Goal: Transaction & Acquisition: Purchase product/service

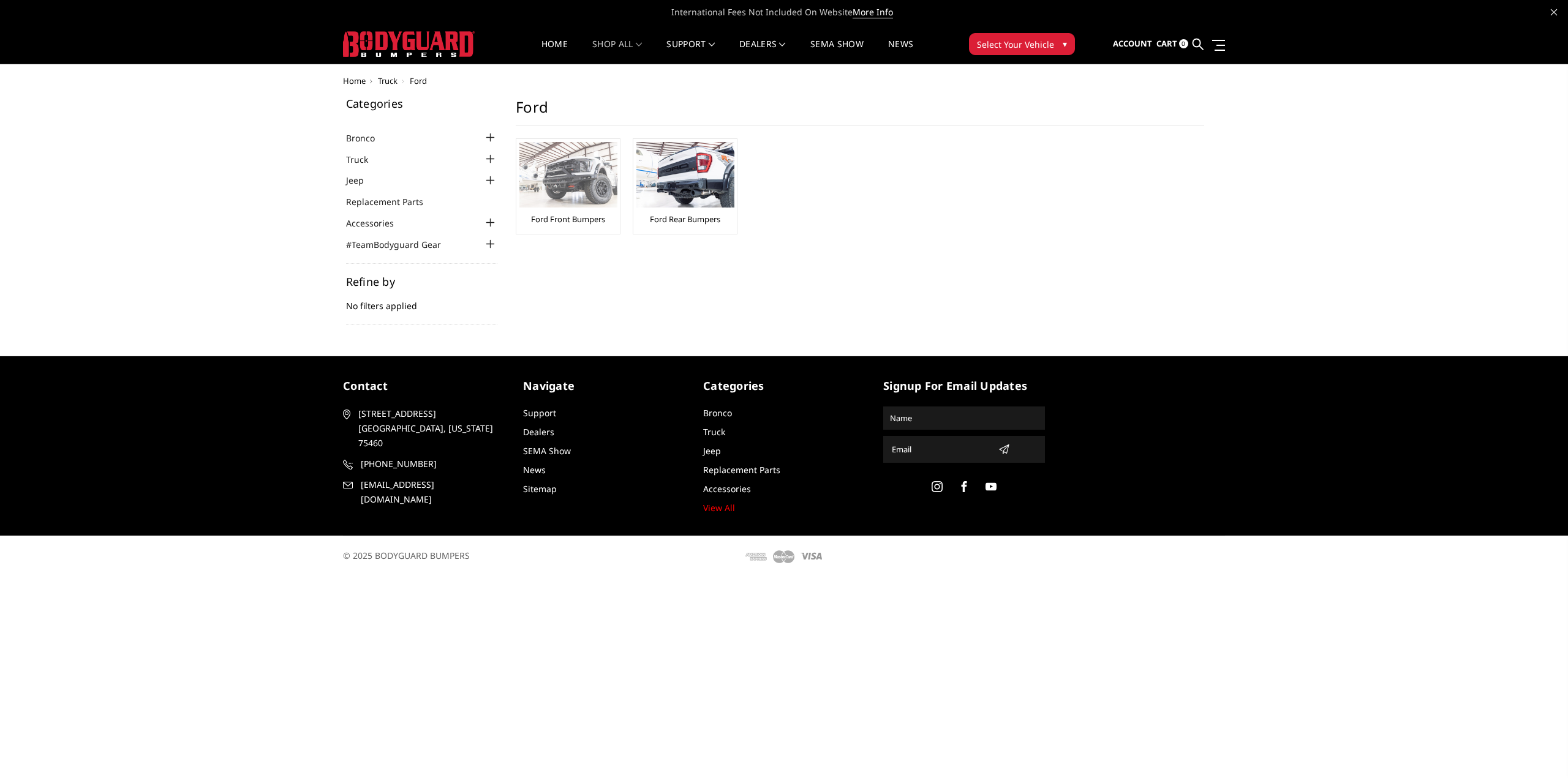
click at [569, 215] on link "Ford Front Bumpers" at bounding box center [568, 219] width 74 height 11
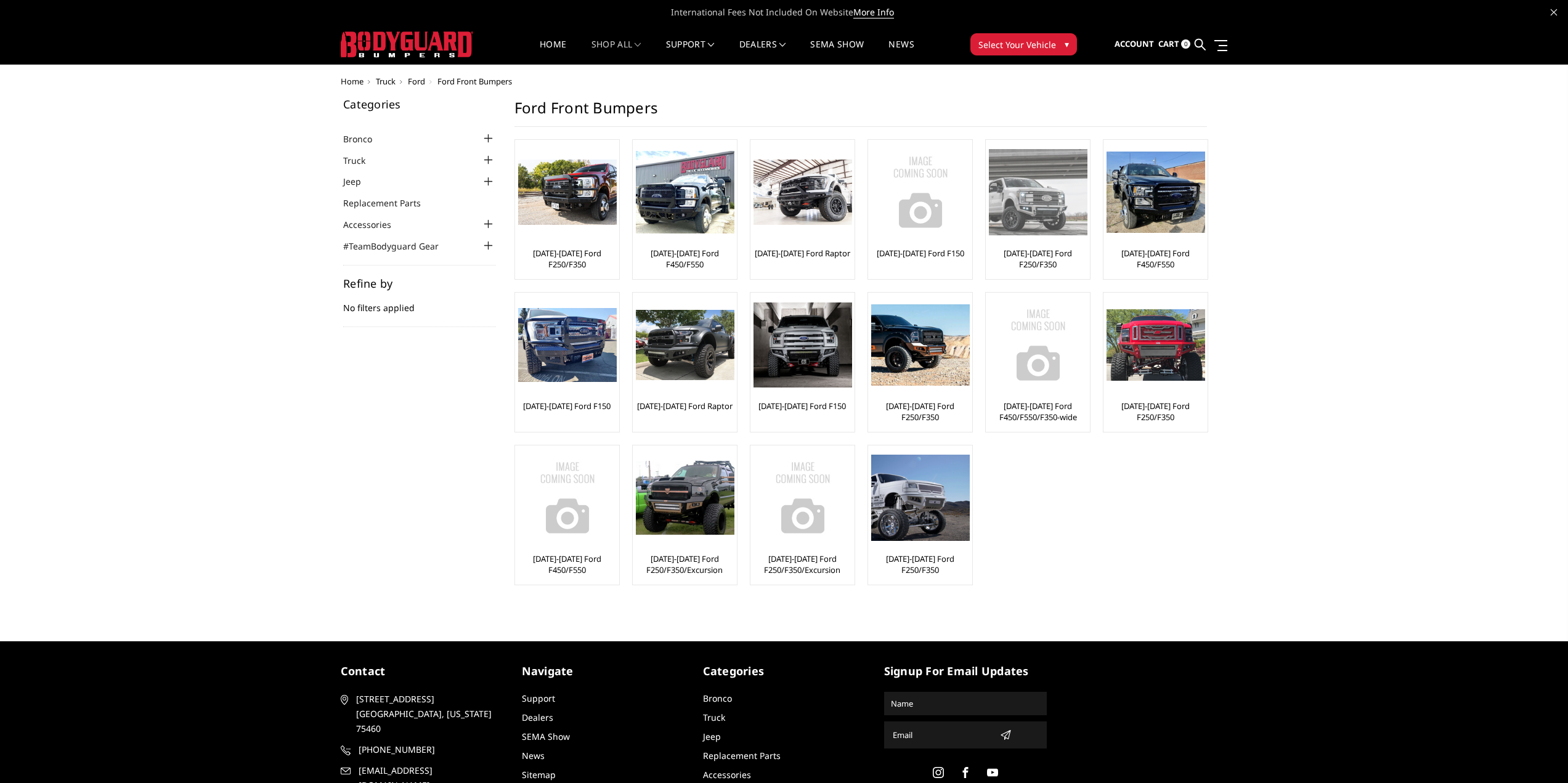
click at [1073, 264] on link "[DATE]-[DATE] Ford F250/F350" at bounding box center [1038, 259] width 98 height 22
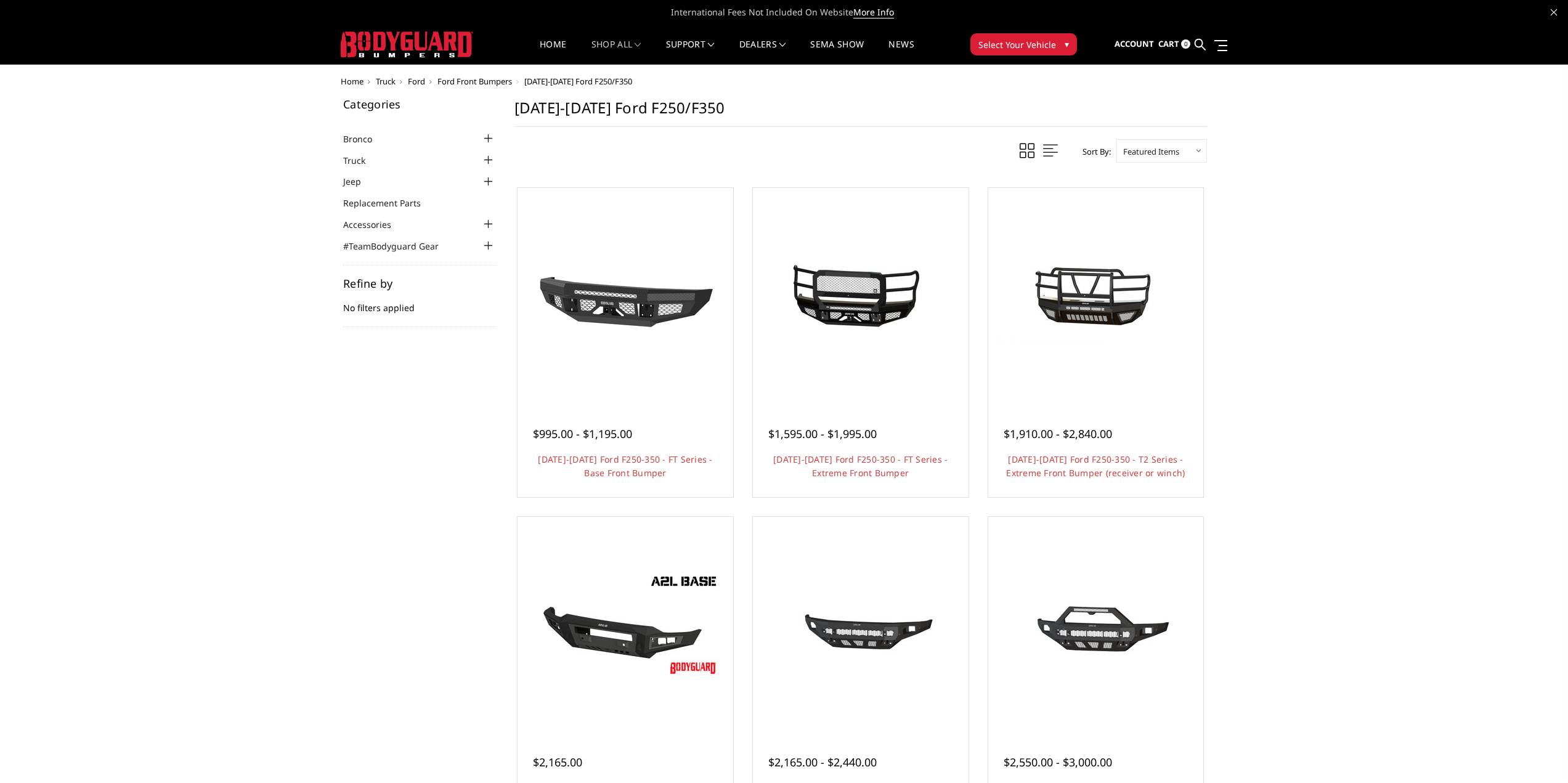
click at [489, 165] on div at bounding box center [488, 160] width 15 height 15
click at [489, 214] on div at bounding box center [488, 214] width 15 height 15
click at [489, 233] on div at bounding box center [488, 233] width 15 height 15
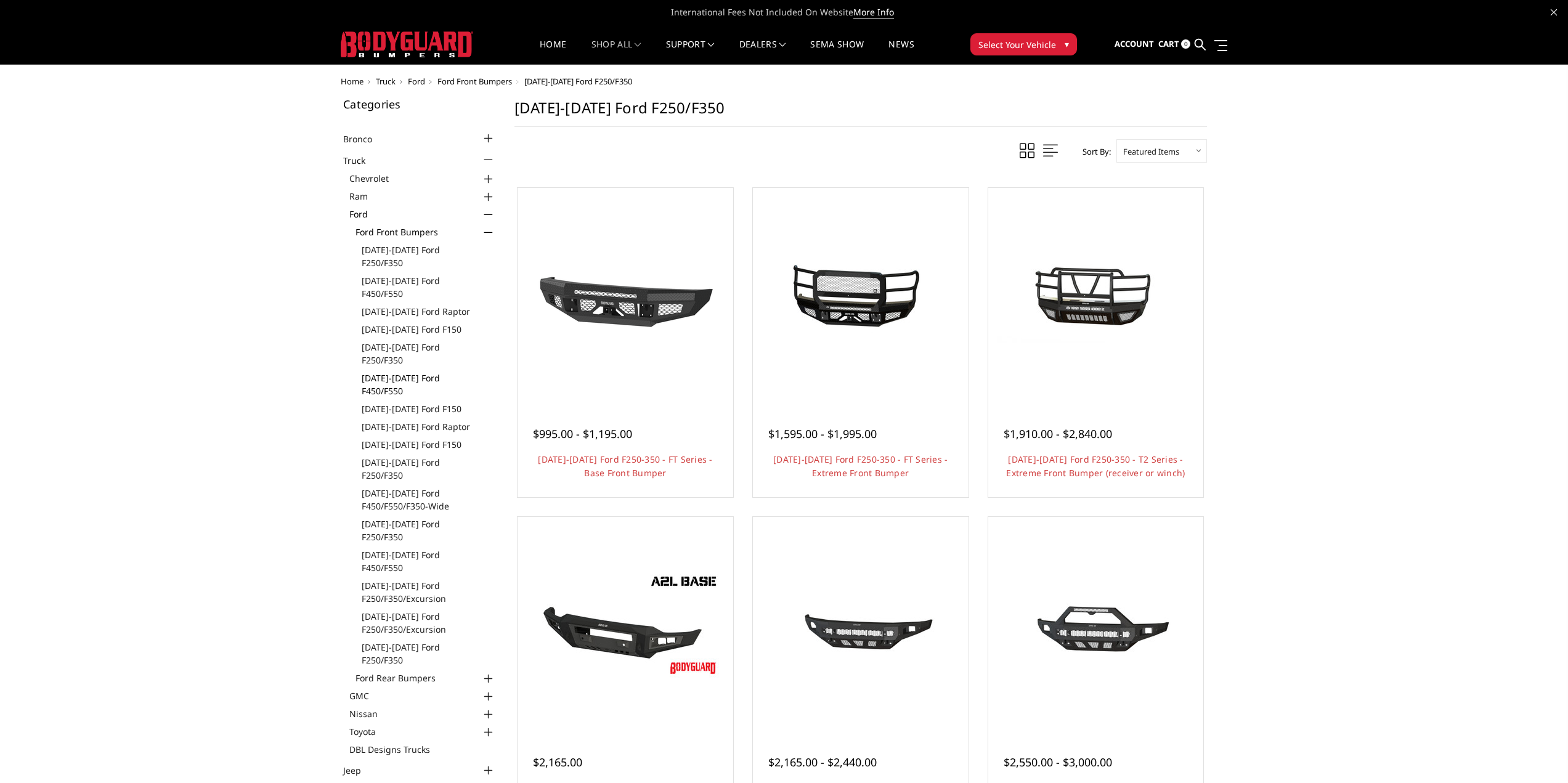
click at [456, 372] on link "[DATE]-[DATE] Ford F450/F550" at bounding box center [429, 384] width 134 height 26
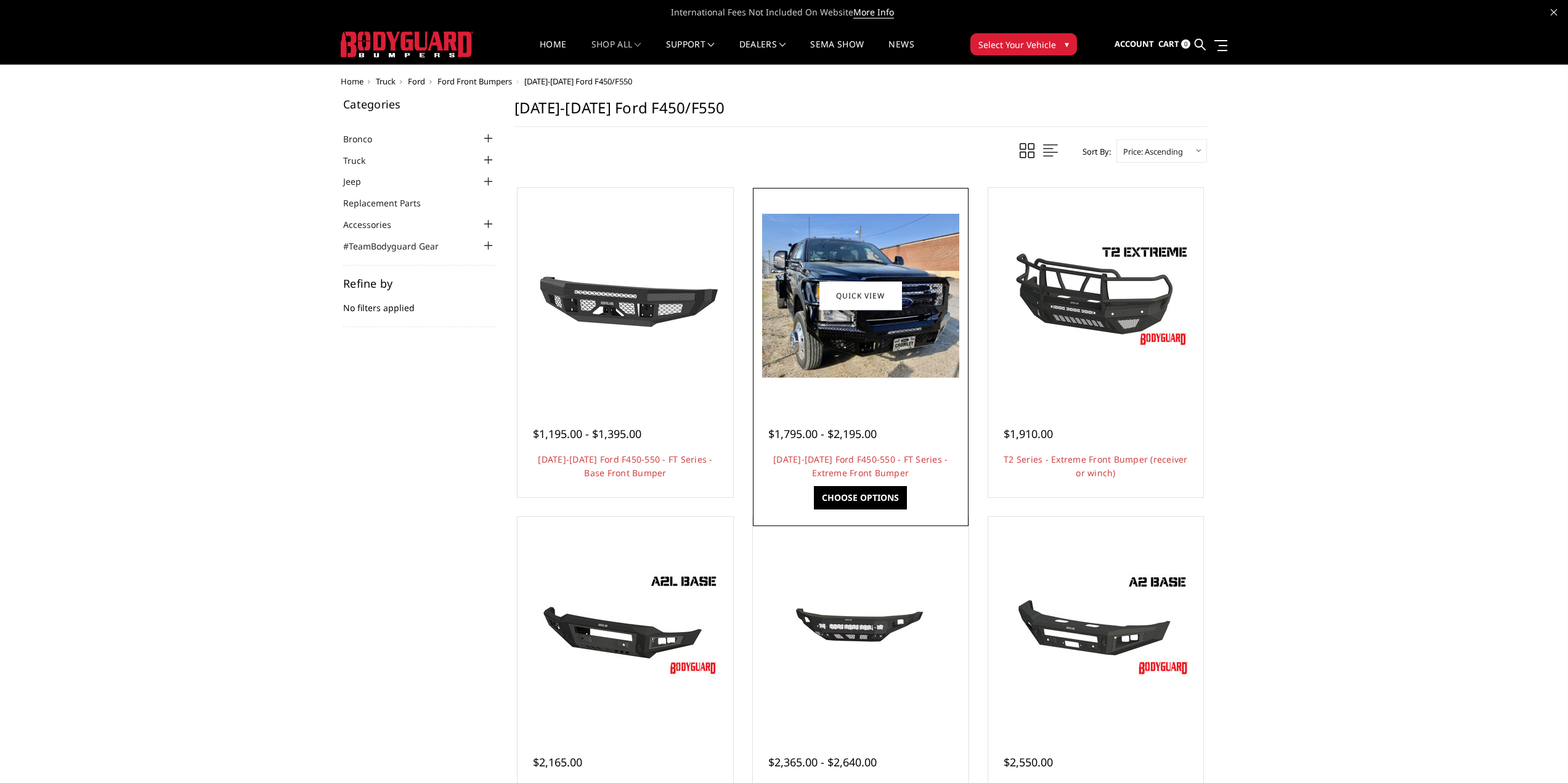
click at [934, 392] on div at bounding box center [861, 295] width 210 height 210
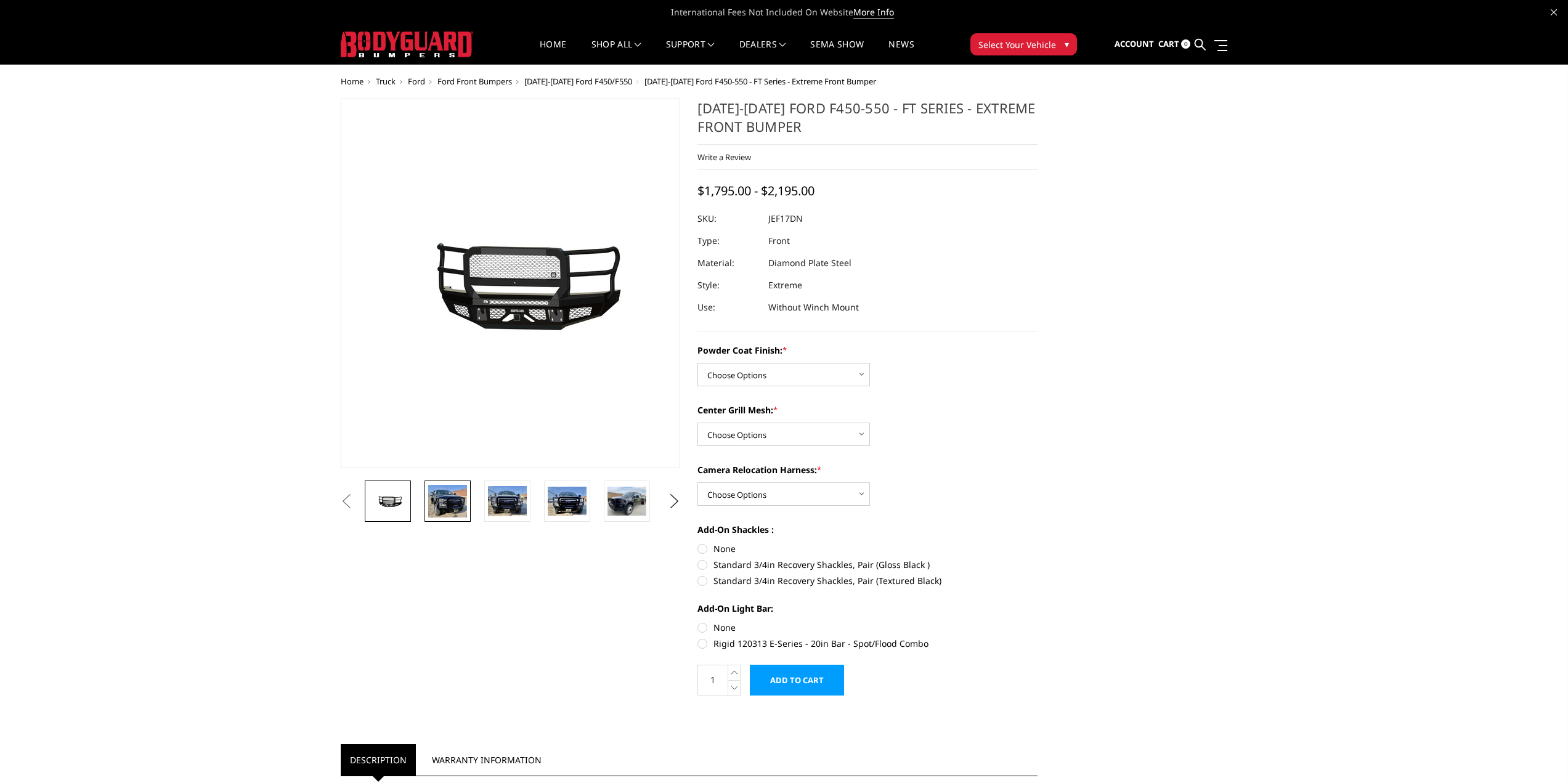
click at [428, 499] on img at bounding box center [447, 501] width 39 height 32
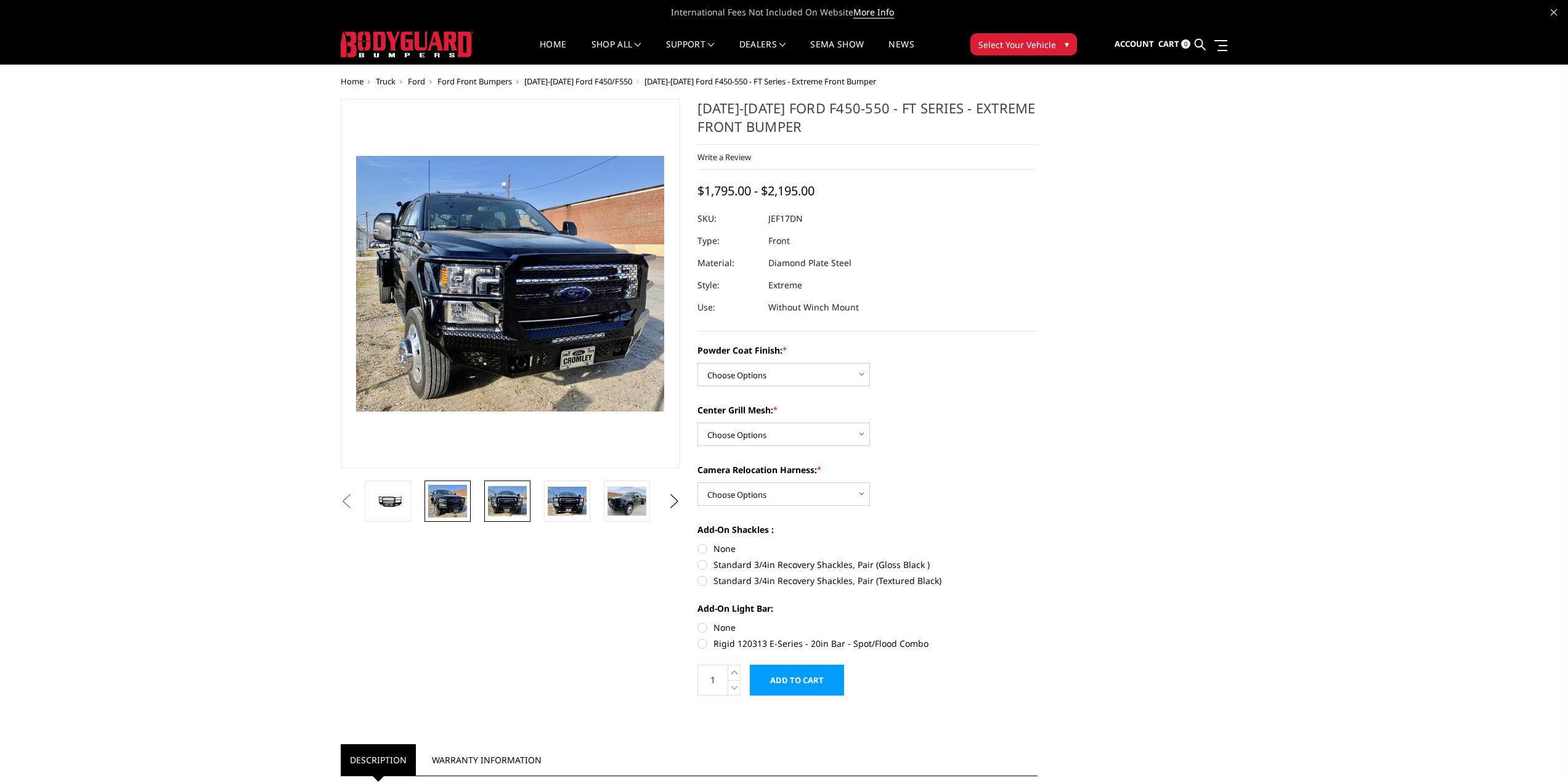
click at [517, 517] on link at bounding box center [507, 501] width 46 height 41
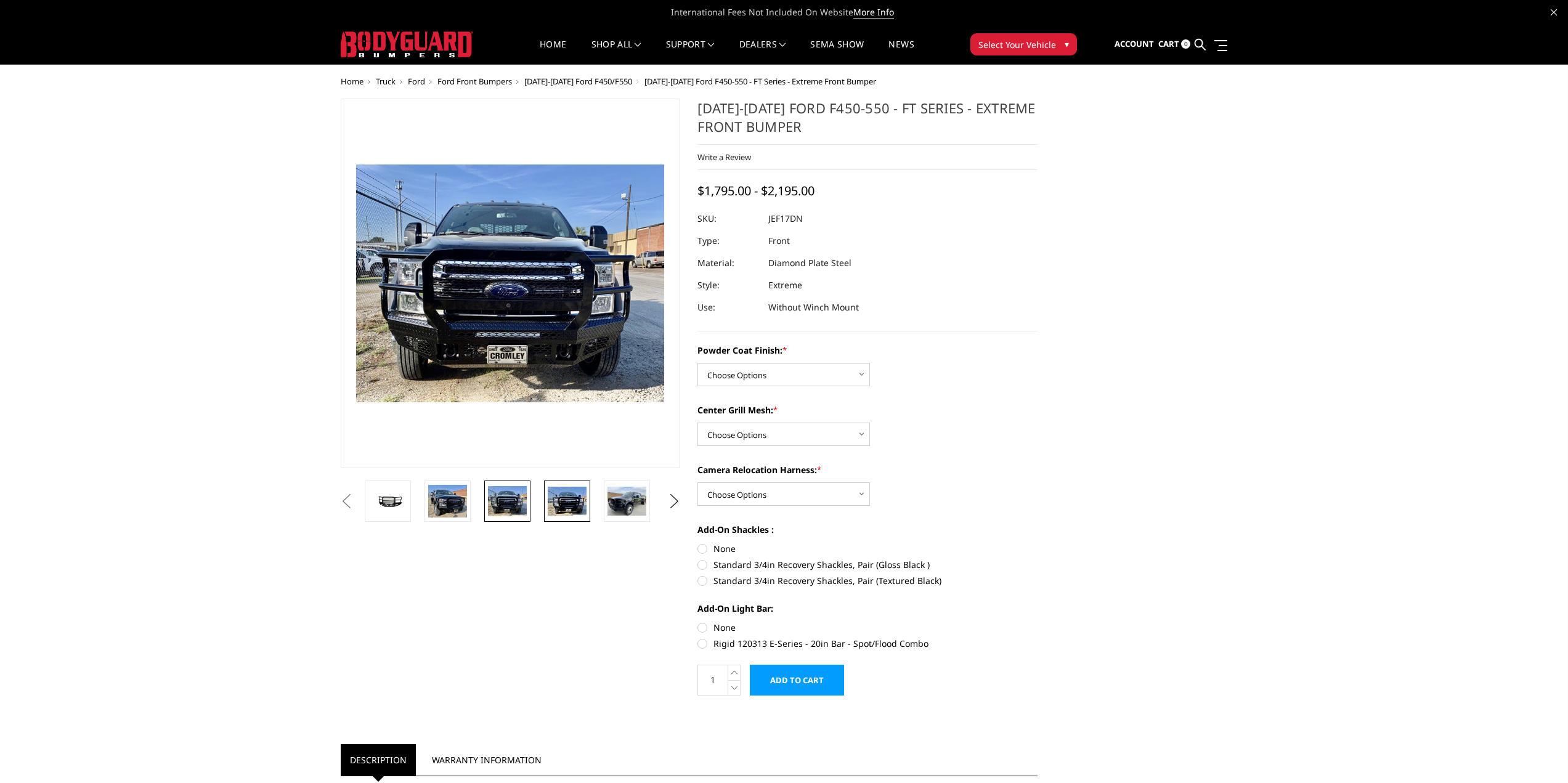
click at [573, 501] on img at bounding box center [566, 501] width 39 height 29
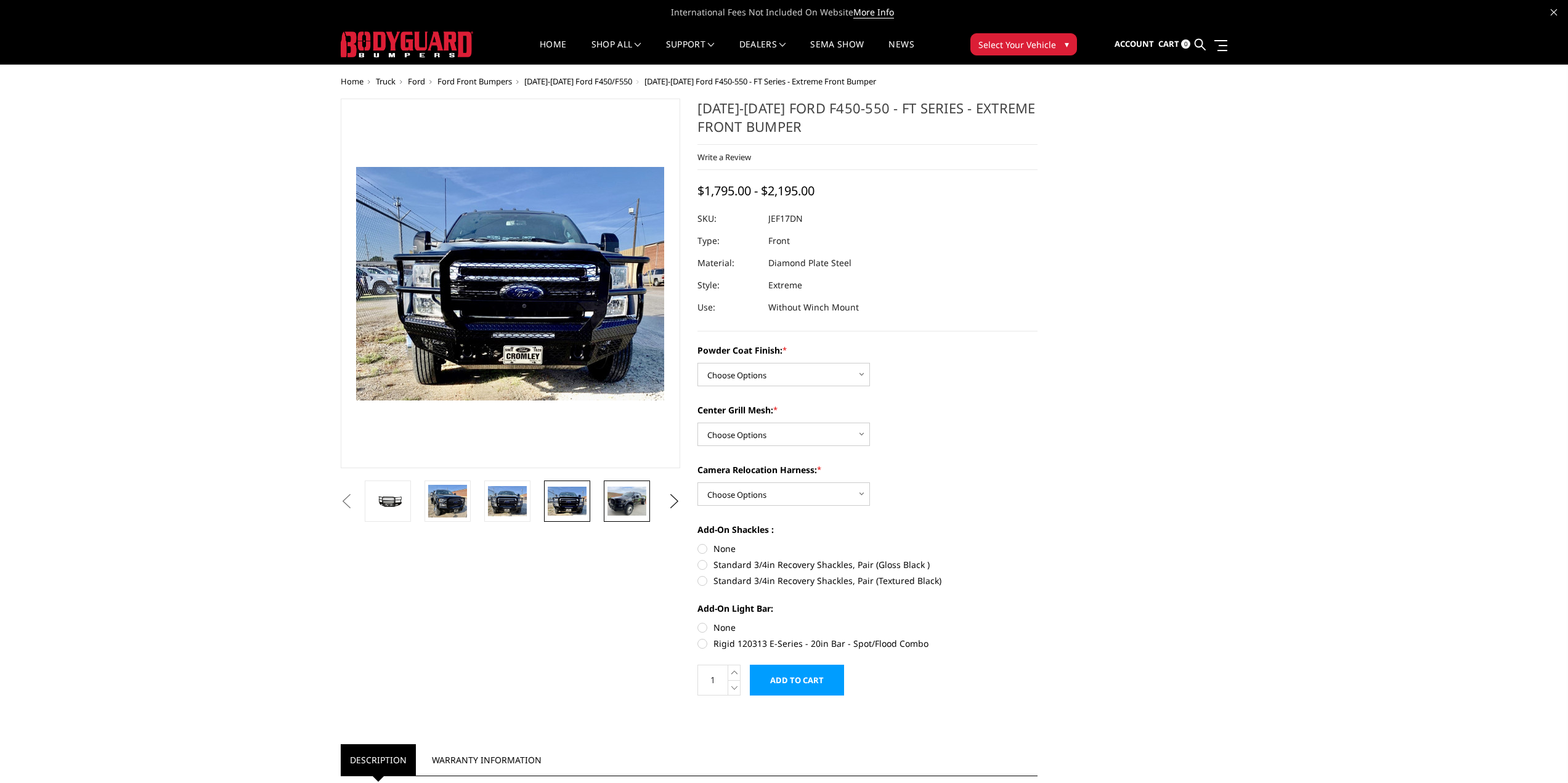
click at [623, 505] on img at bounding box center [627, 501] width 39 height 29
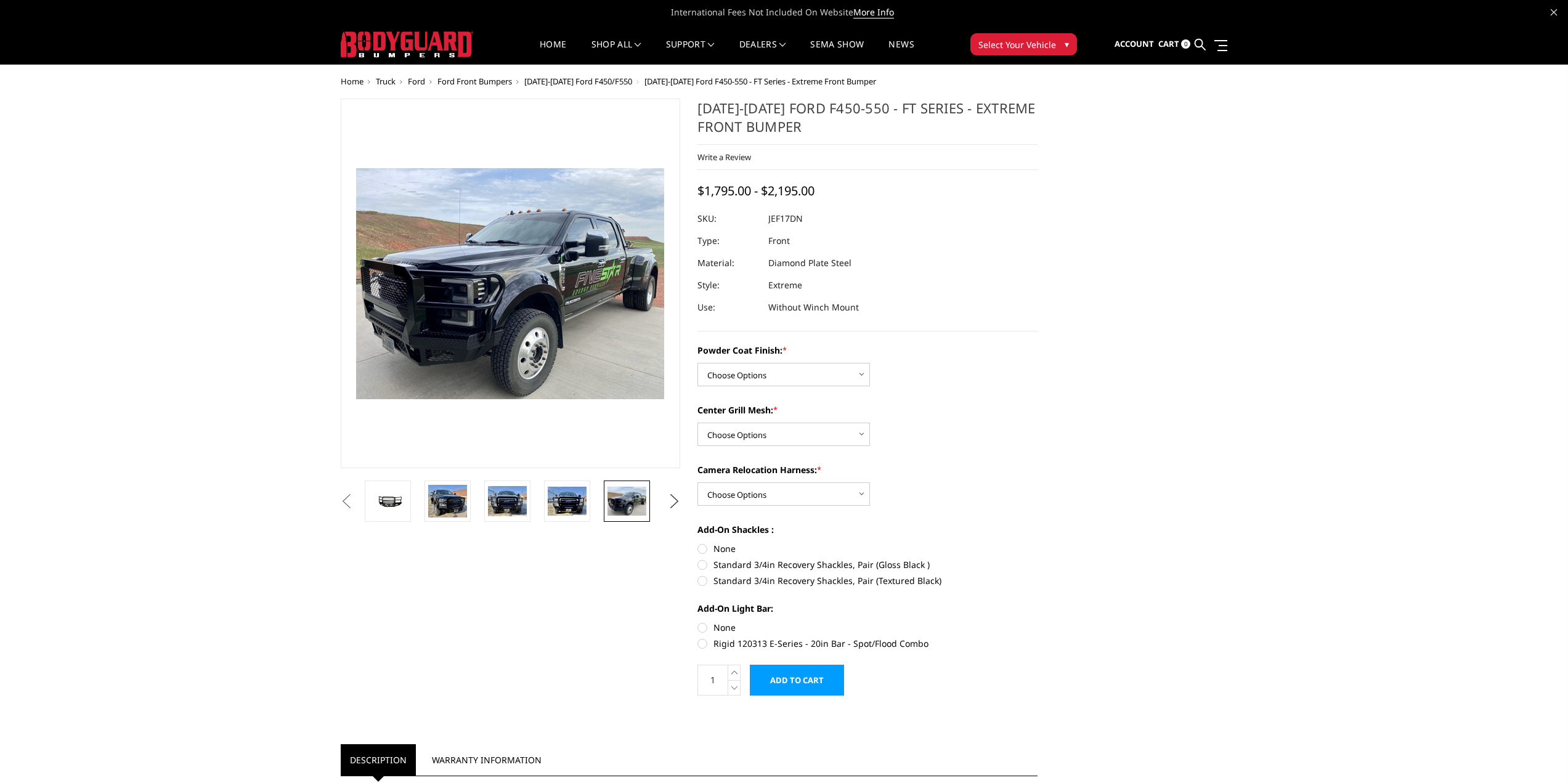
click at [673, 496] on button "Next" at bounding box center [673, 501] width 18 height 18
click at [624, 513] on img at bounding box center [627, 509] width 39 height 51
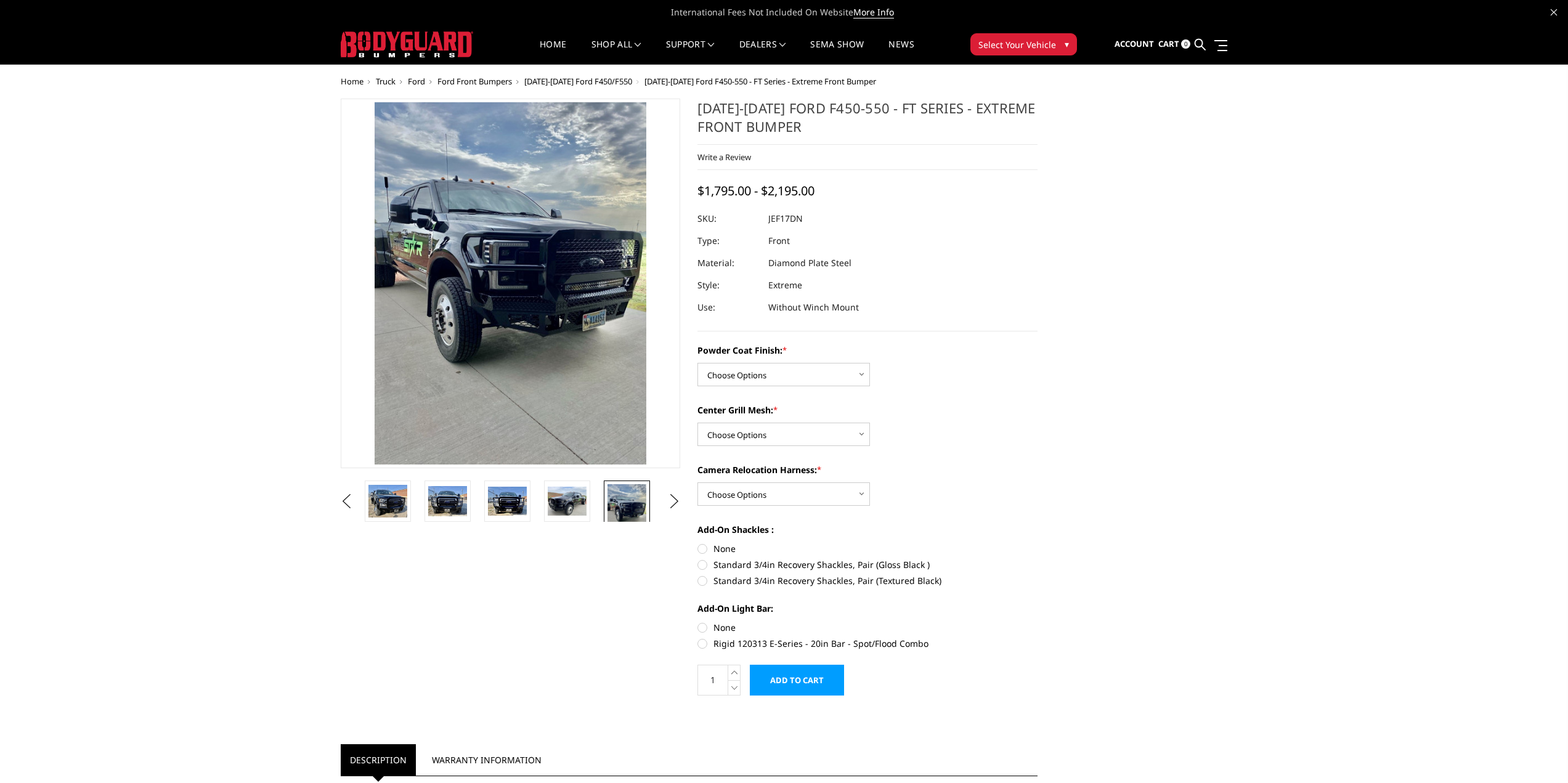
click at [625, 512] on img at bounding box center [627, 509] width 39 height 51
click at [754, 373] on select "Choose Options Bare Metal Gloss Black Powder Coat Textured Black Powder Coat" at bounding box center [784, 375] width 172 height 24
click at [817, 499] on select "Choose Options WITH Camera Relocation Harness WITHOUT Camera Relocation Harness" at bounding box center [784, 494] width 172 height 24
select select "3254"
click at [698, 482] on select "Choose Options WITH Camera Relocation Harness WITHOUT Camera Relocation Harness" at bounding box center [784, 494] width 172 height 24
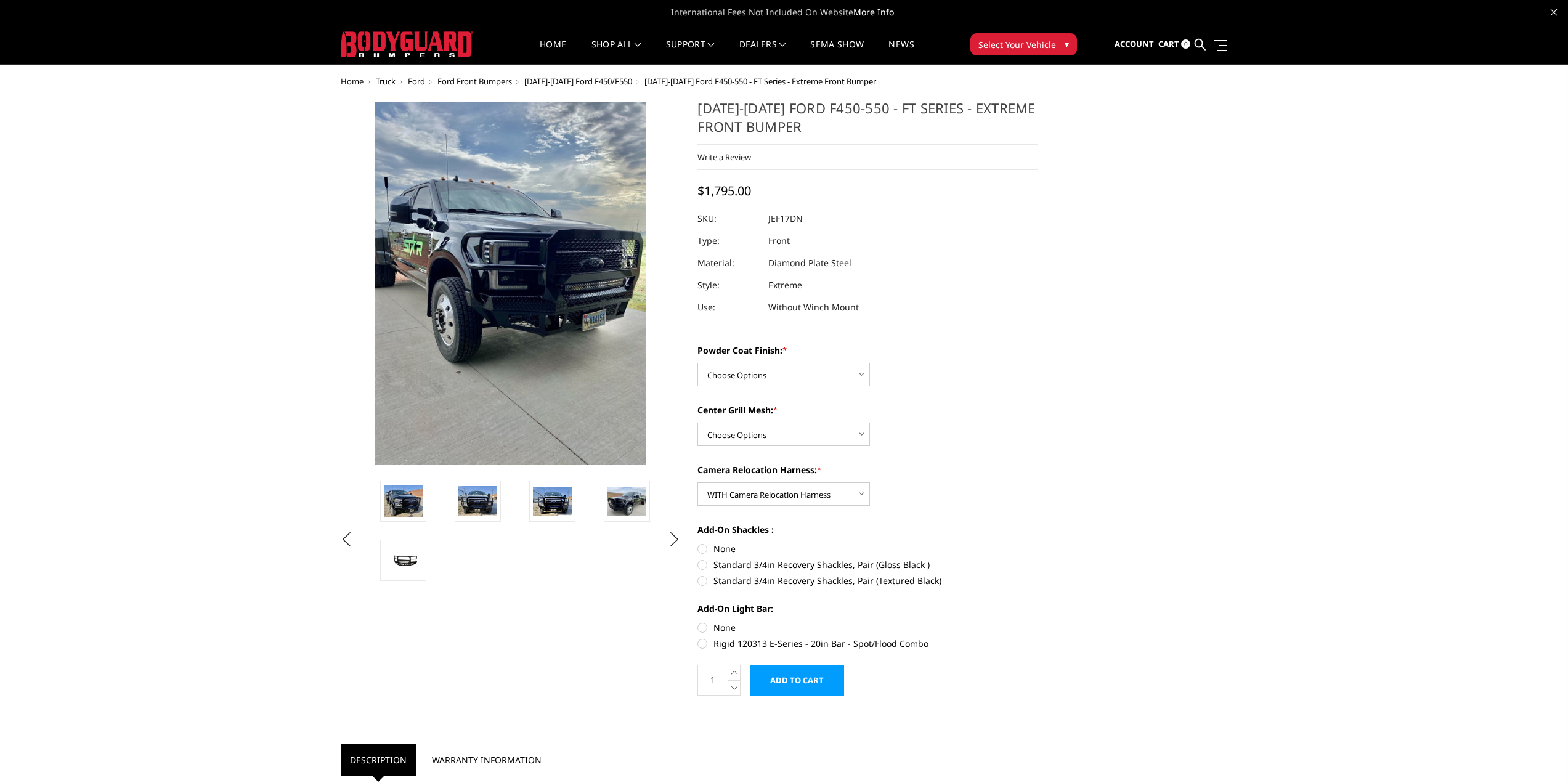
click at [718, 545] on label "None" at bounding box center [868, 548] width 340 height 13
click at [698, 543] on input "None" at bounding box center [698, 542] width 1 height 1
radio input "true"
click at [739, 648] on label "Rigid 120313 E-Series - 20in Bar - Spot/Flood Combo" at bounding box center [868, 643] width 340 height 13
click at [1038, 622] on input "Rigid 120313 E-Series - 20in Bar - Spot/Flood Combo" at bounding box center [1038, 621] width 1 height 1
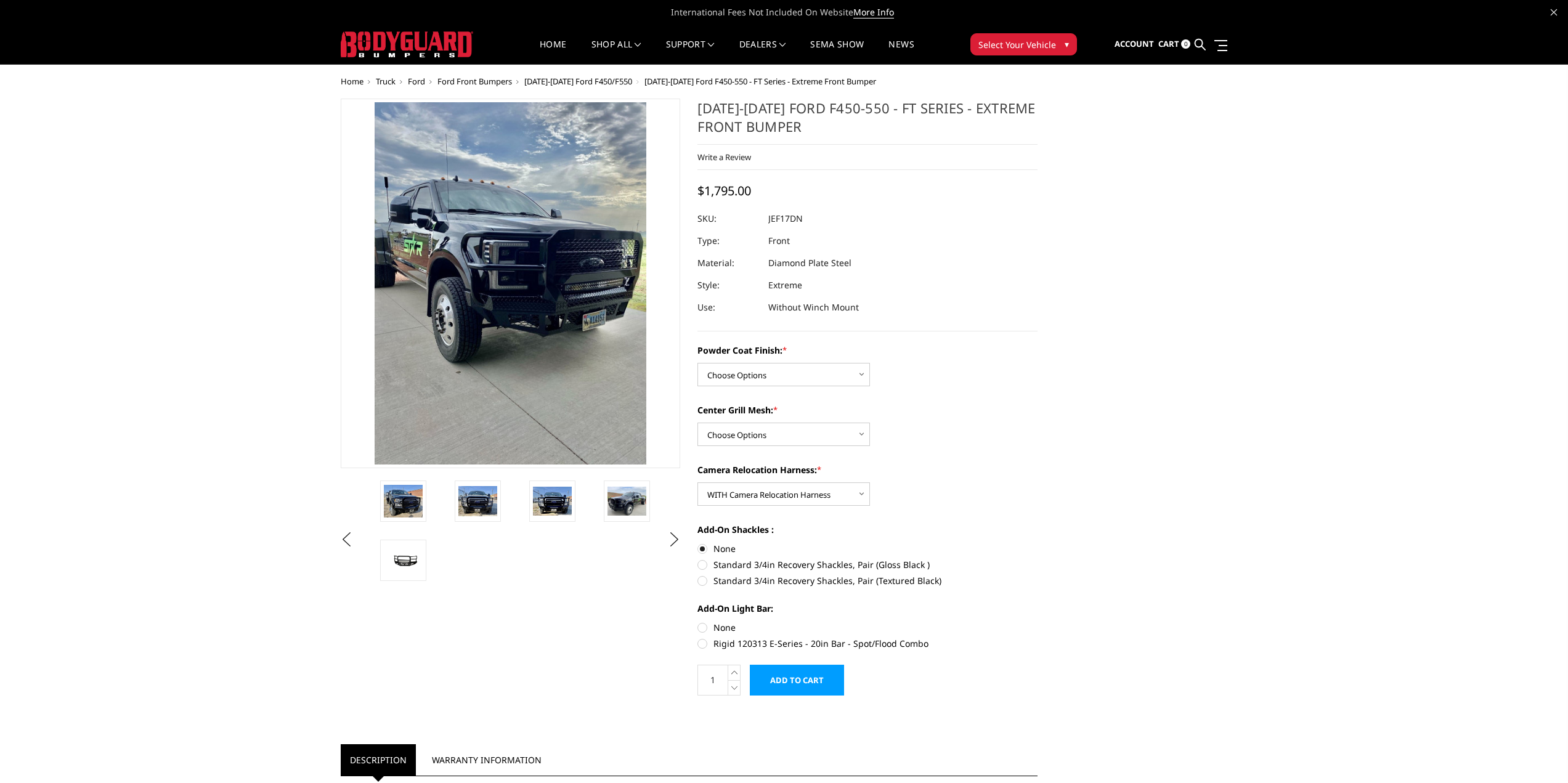
radio input "true"
click at [739, 648] on label "Rigid 120313 E-Series - 20in Bar - Spot/Flood Combo" at bounding box center [868, 643] width 340 height 13
click at [1038, 622] on input "Rigid 120313 E-Series - 20in Bar - Spot/Flood Combo" at bounding box center [1038, 621] width 1 height 1
click at [734, 629] on label "None" at bounding box center [868, 627] width 340 height 13
click at [698, 622] on input "None" at bounding box center [698, 621] width 1 height 1
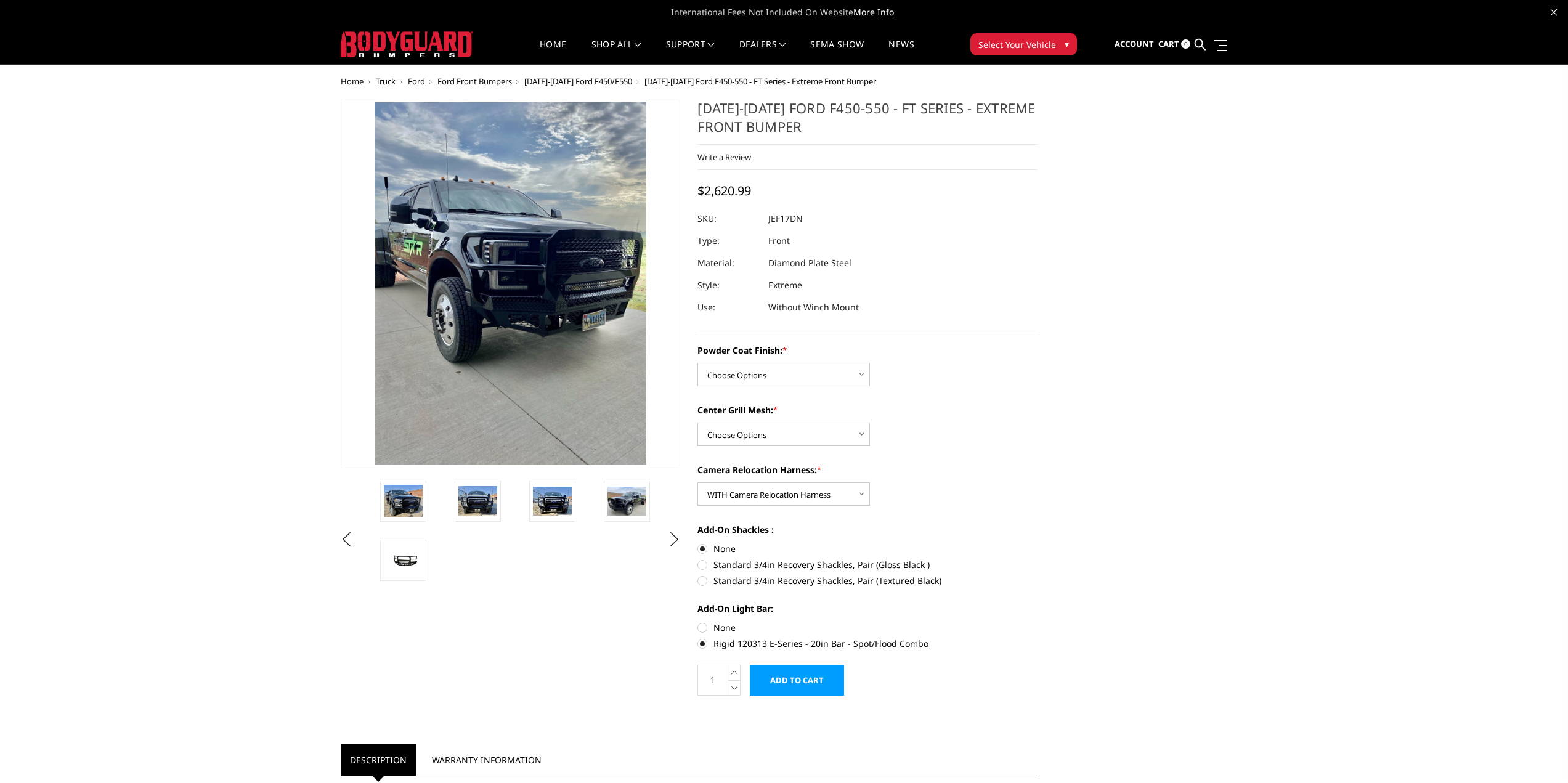
radio input "true"
